Goal: Information Seeking & Learning: Learn about a topic

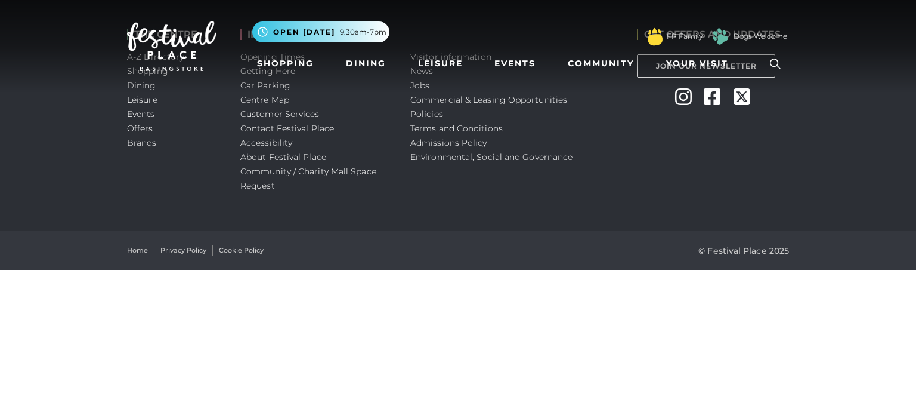
click at [420, 85] on nav "Toggle navigation .st5{fill:none;stroke:#FFFFFF;stroke-width:2.29;stroke-miterl…" at bounding box center [458, 46] width 916 height 92
click at [140, 99] on link "Leisure" at bounding box center [142, 99] width 30 height 11
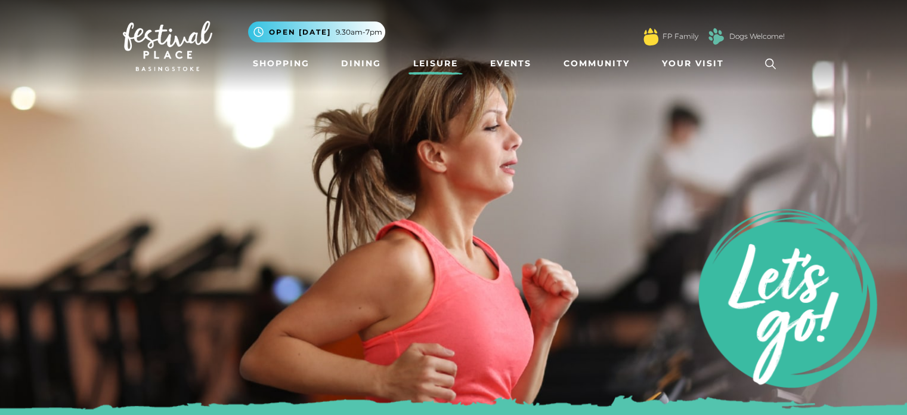
click at [181, 39] on img at bounding box center [167, 46] width 89 height 50
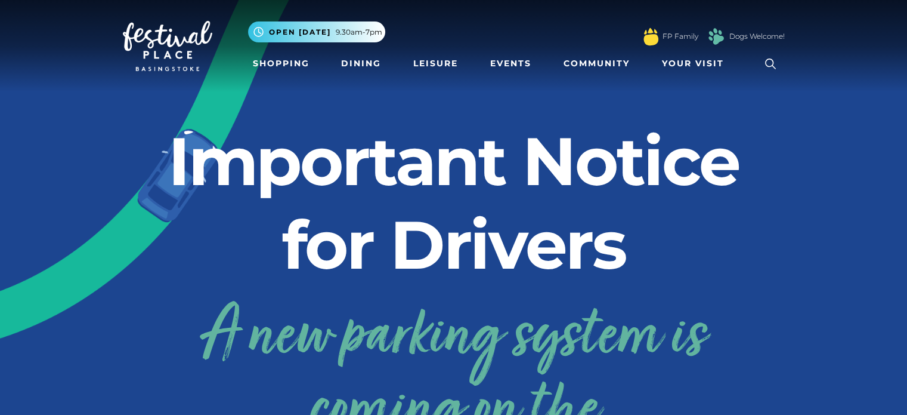
click at [767, 60] on icon at bounding box center [770, 63] width 11 height 11
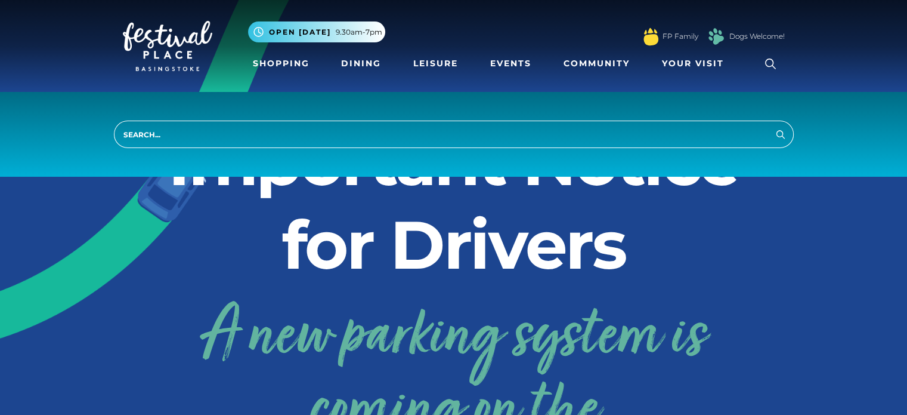
click at [625, 128] on input "search" at bounding box center [454, 133] width 680 height 27
type input "jobs"
click at [774, 126] on button "Search" at bounding box center [781, 133] width 14 height 15
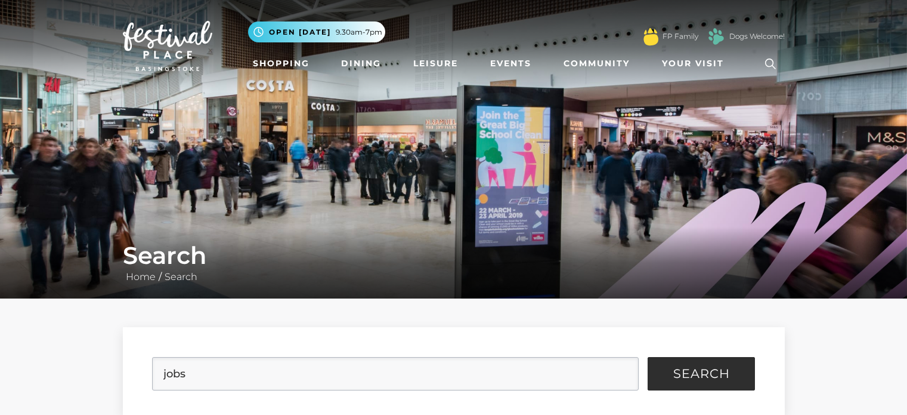
click at [783, 135] on img at bounding box center [453, 149] width 907 height 298
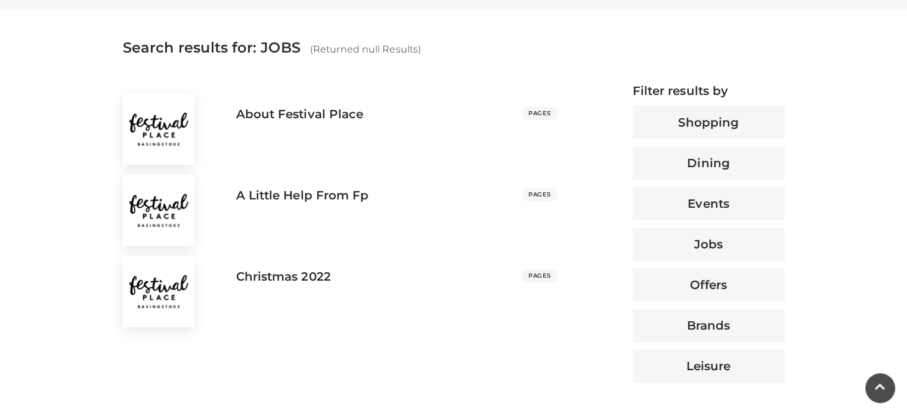
scroll to position [434, 0]
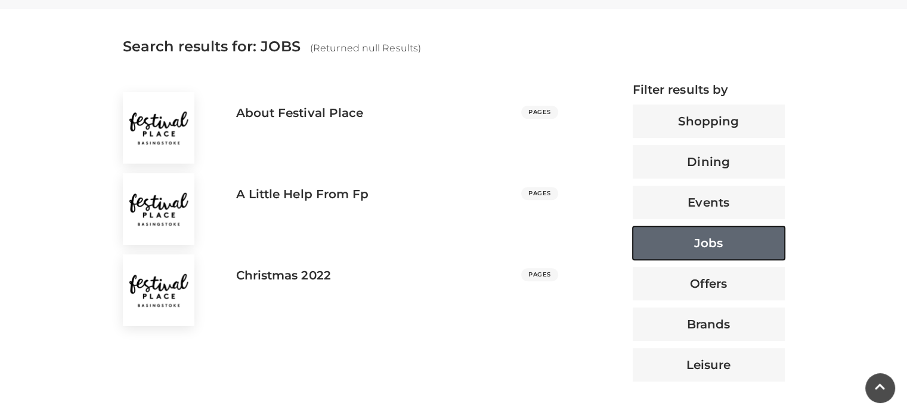
click at [723, 252] on button "Jobs" at bounding box center [709, 242] width 152 height 33
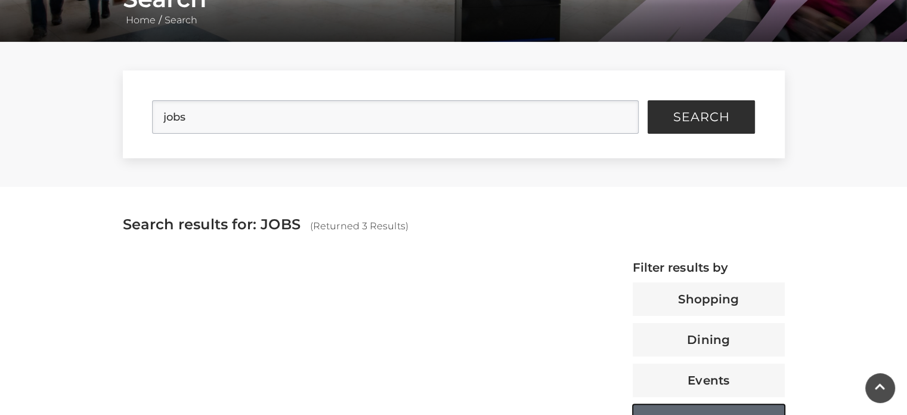
scroll to position [209, 0]
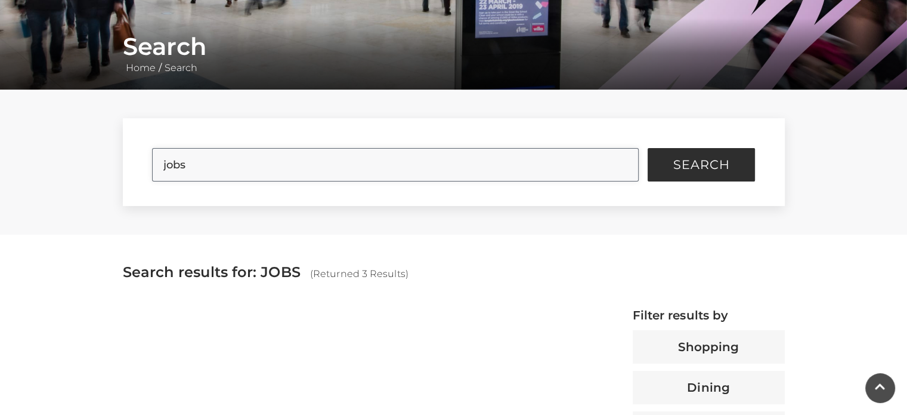
drag, startPoint x: 428, startPoint y: 169, endPoint x: 217, endPoint y: 174, distance: 211.2
click at [217, 174] on input "jobs" at bounding box center [395, 164] width 487 height 33
drag, startPoint x: 217, startPoint y: 174, endPoint x: 0, endPoint y: 175, distance: 217.1
drag, startPoint x: 0, startPoint y: 175, endPoint x: 390, endPoint y: 176, distance: 390.1
click at [390, 176] on input "jobs" at bounding box center [395, 164] width 487 height 33
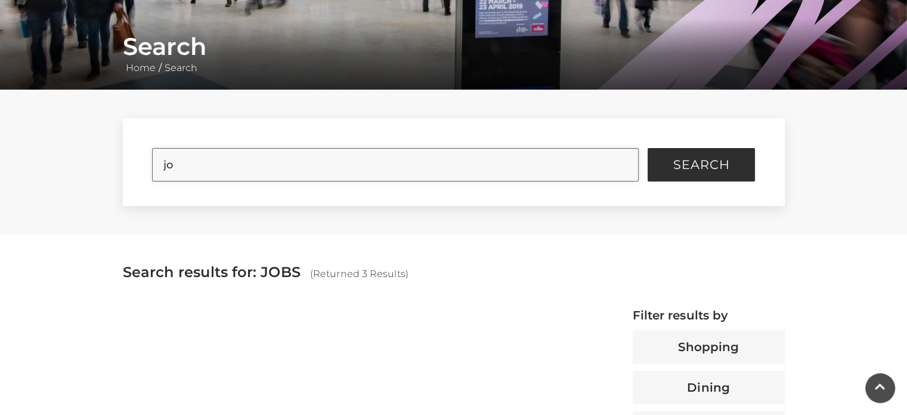
type input "j"
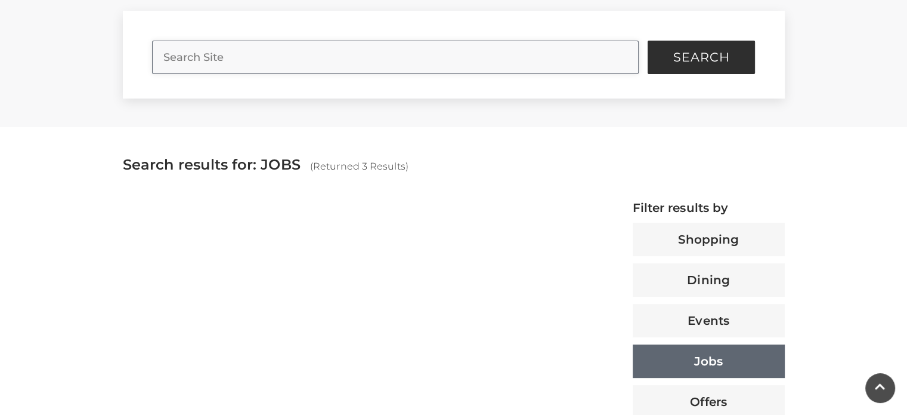
scroll to position [315, 0]
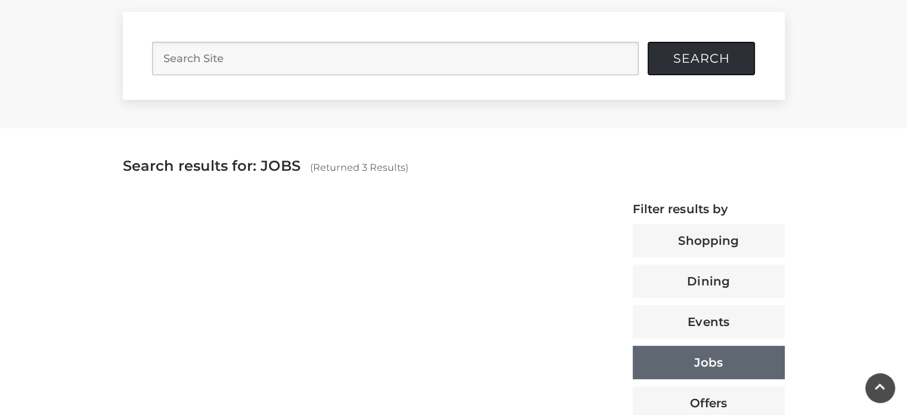
click at [673, 52] on span "Search" at bounding box center [701, 58] width 57 height 12
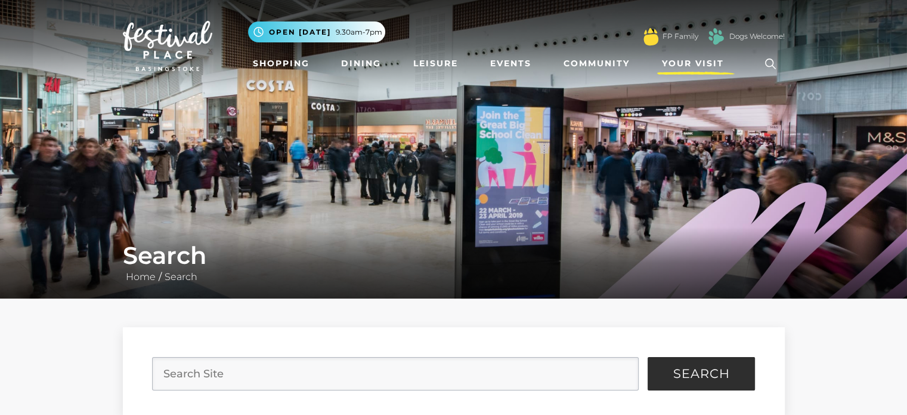
click at [678, 63] on span "Your Visit" at bounding box center [693, 63] width 62 height 13
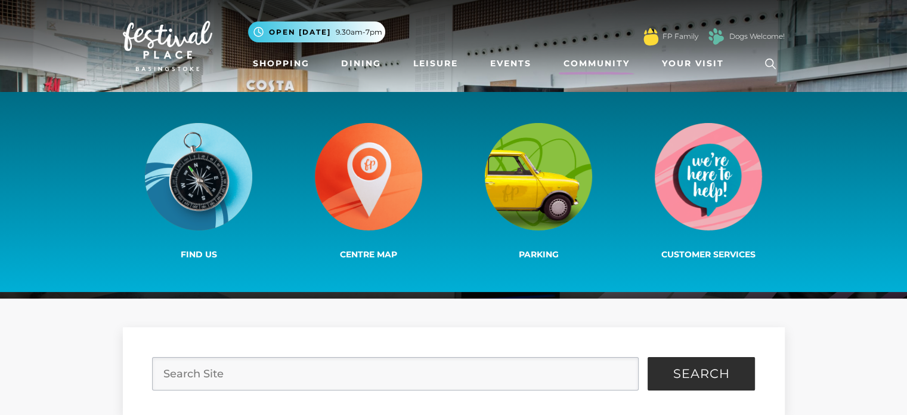
click at [594, 57] on link "Community" at bounding box center [597, 63] width 76 height 22
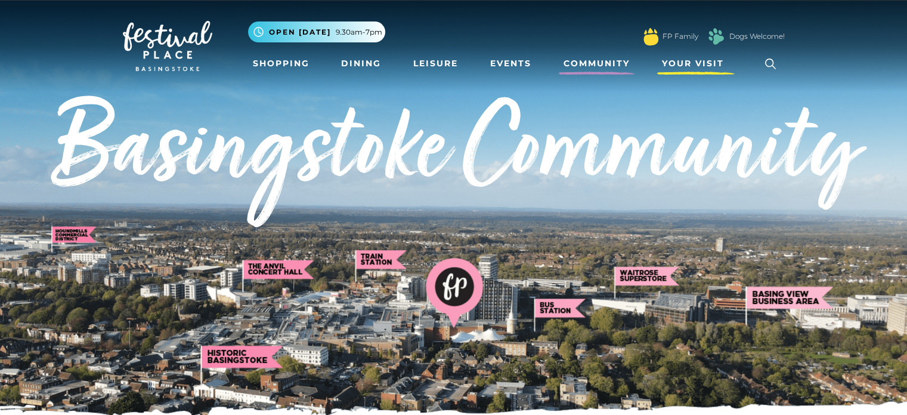
click at [699, 64] on span "Your Visit" at bounding box center [693, 63] width 62 height 13
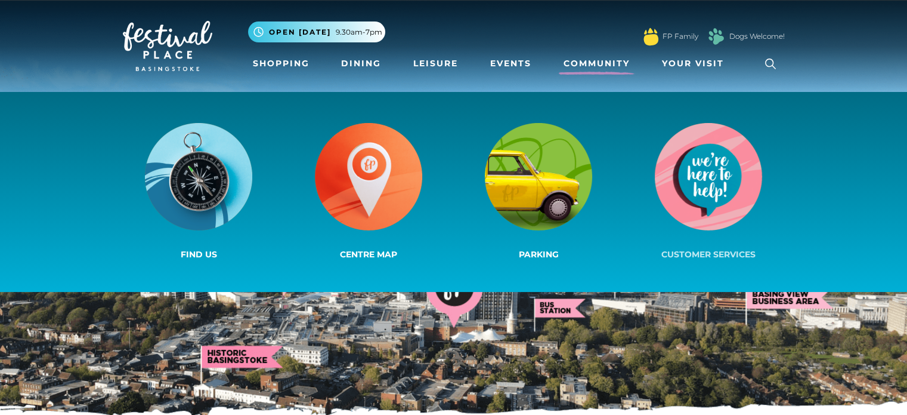
click at [695, 197] on img at bounding box center [708, 176] width 107 height 107
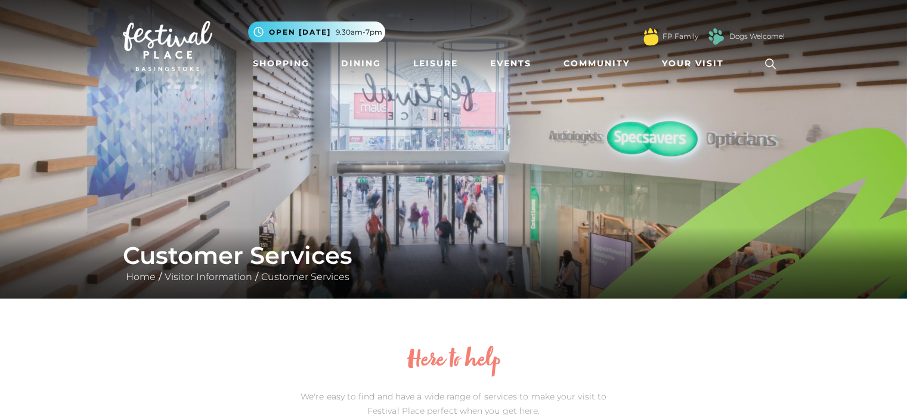
click at [154, 47] on img at bounding box center [167, 46] width 89 height 50
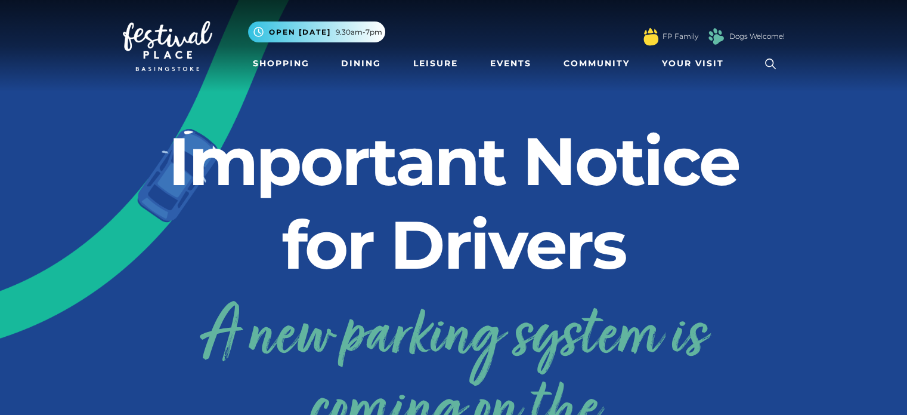
click at [778, 60] on icon at bounding box center [771, 64] width 18 height 18
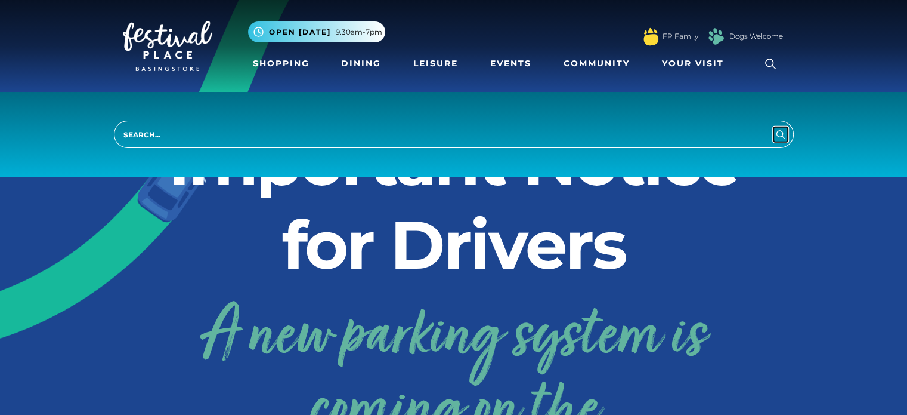
click at [780, 132] on icon "submit" at bounding box center [781, 134] width 14 height 14
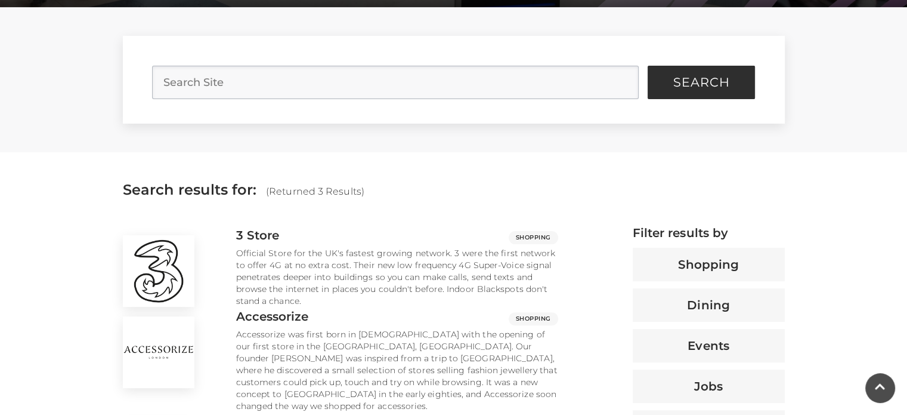
scroll to position [310, 0]
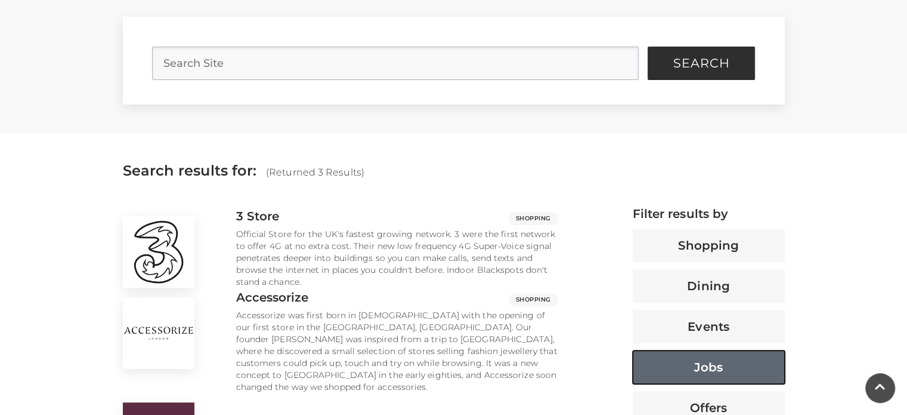
click at [711, 358] on button "Jobs" at bounding box center [709, 366] width 152 height 33
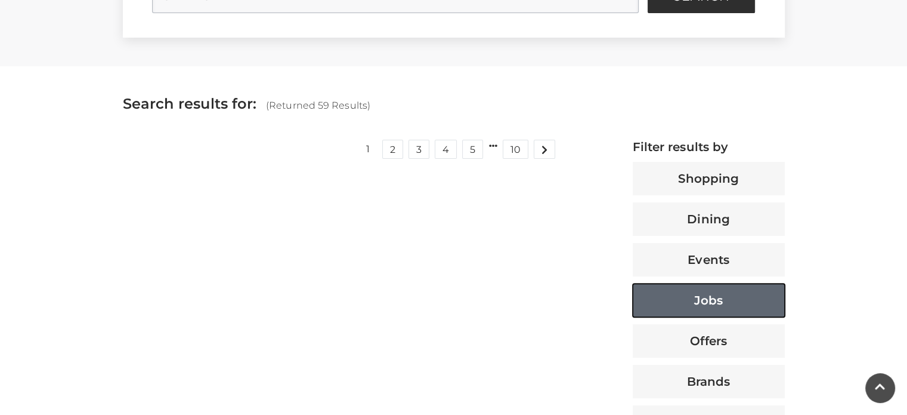
scroll to position [376, 0]
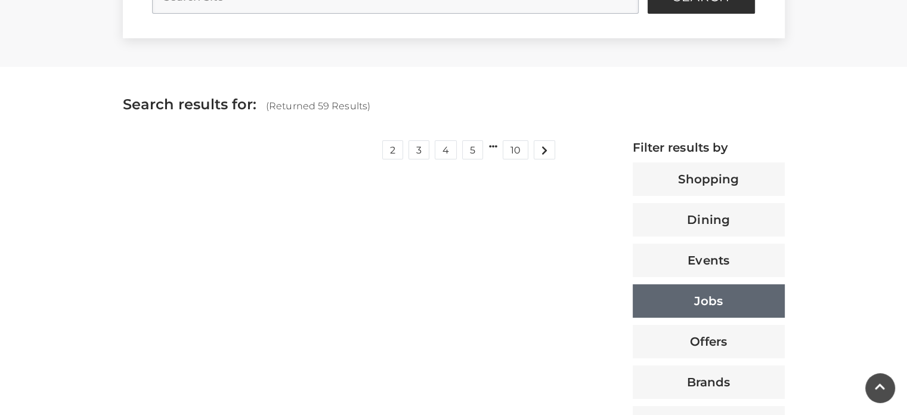
click at [373, 148] on link "1" at bounding box center [368, 149] width 18 height 19
click at [367, 150] on link "1" at bounding box center [368, 149] width 18 height 19
click at [723, 308] on button "Jobs" at bounding box center [709, 300] width 152 height 33
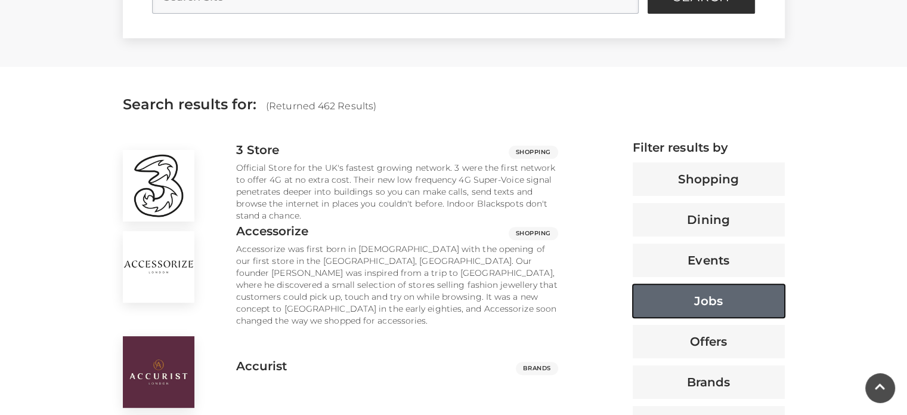
click at [728, 298] on button "Jobs" at bounding box center [709, 300] width 152 height 33
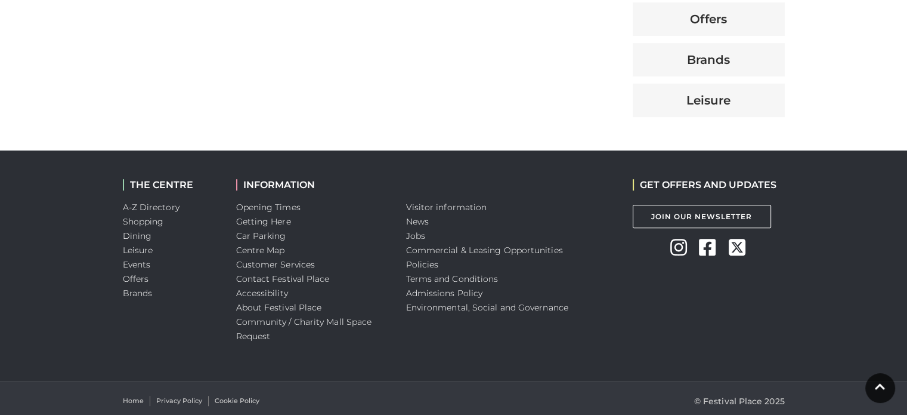
scroll to position [704, 0]
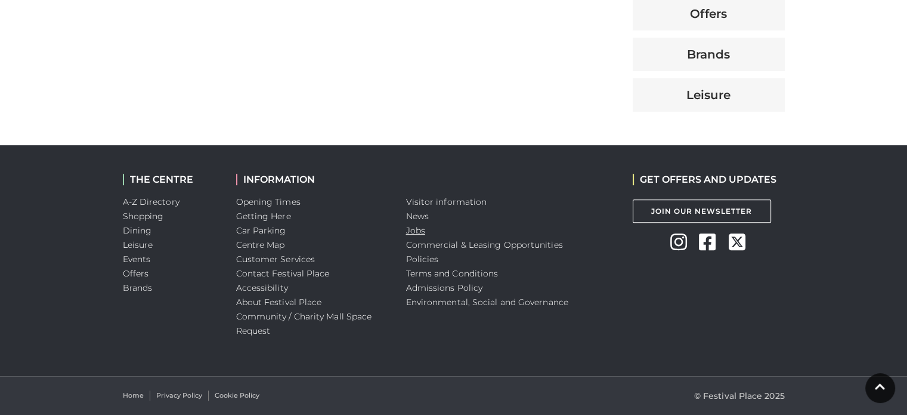
click at [413, 230] on link "Jobs" at bounding box center [415, 230] width 19 height 11
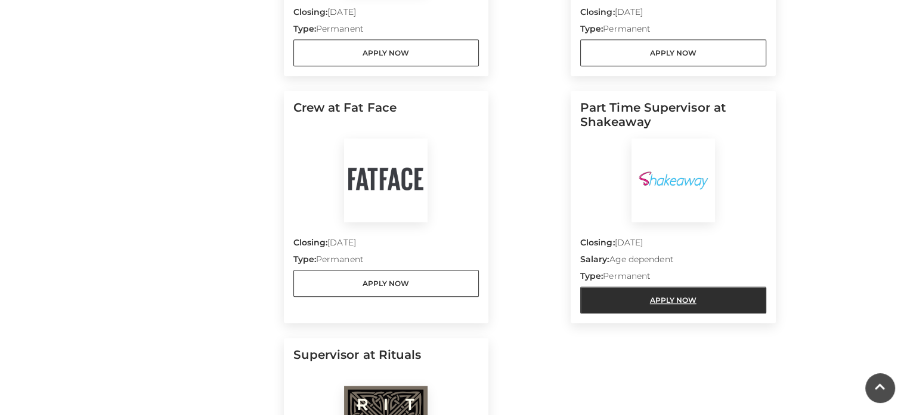
scroll to position [1057, 0]
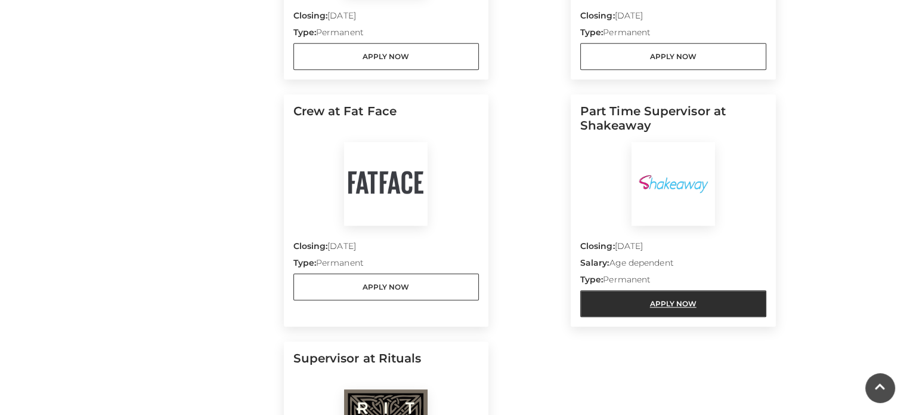
click at [625, 307] on link "Apply Now" at bounding box center [673, 303] width 186 height 27
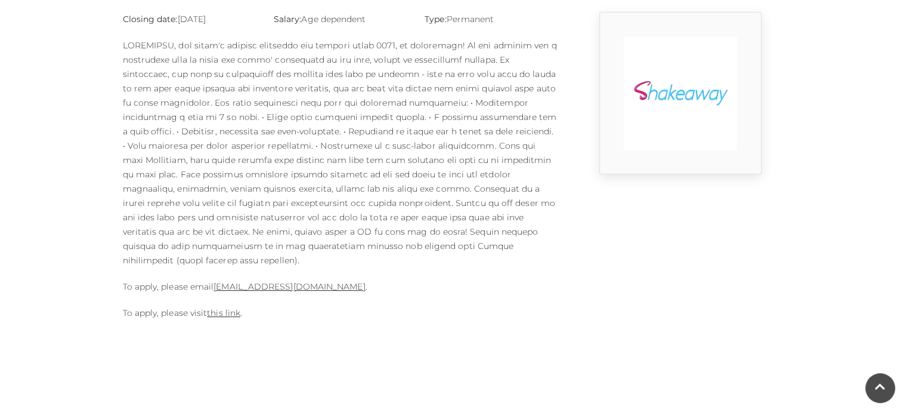
scroll to position [339, 0]
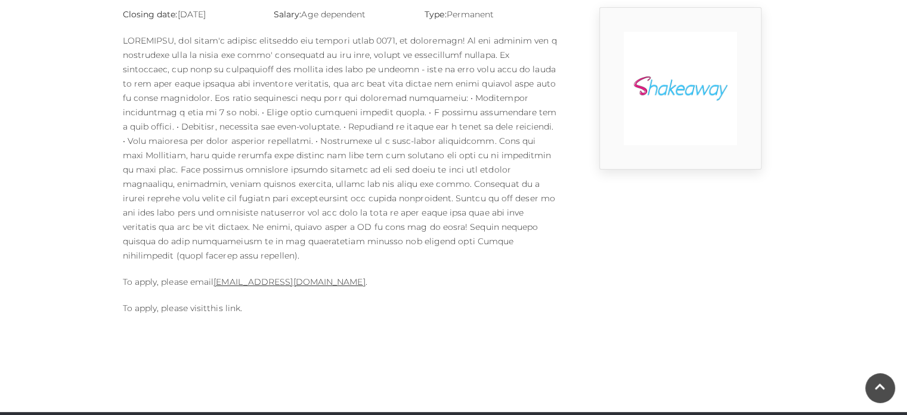
click at [229, 302] on link "this link" at bounding box center [223, 307] width 33 height 11
